Goal: Task Accomplishment & Management: Manage account settings

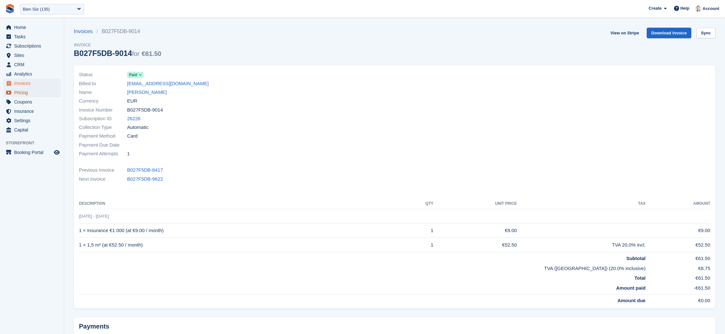
click at [21, 95] on span "Pricing" at bounding box center [33, 92] width 39 height 9
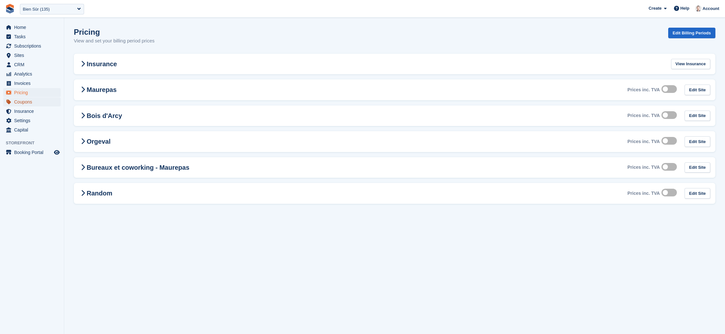
click at [20, 101] on span "Coupons" at bounding box center [33, 101] width 39 height 9
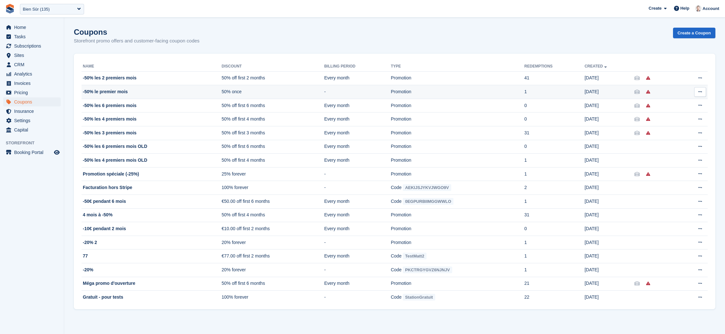
click at [132, 85] on td "-50% le premier mois" at bounding box center [152, 92] width 140 height 14
click at [137, 251] on td "77" at bounding box center [152, 256] width 140 height 14
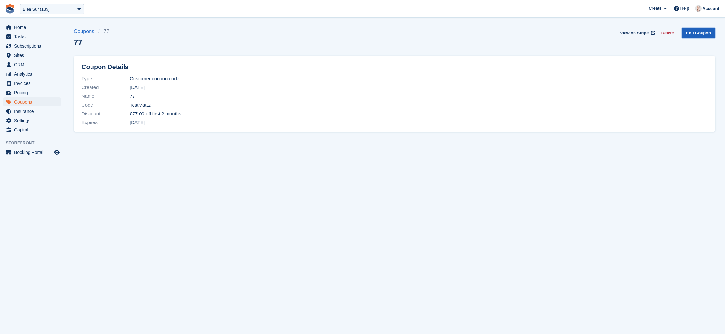
click at [685, 36] on link "Edit Coupon" at bounding box center [699, 33] width 34 height 11
click at [18, 27] on span "Home" at bounding box center [33, 27] width 39 height 9
